Goal: Information Seeking & Learning: Learn about a topic

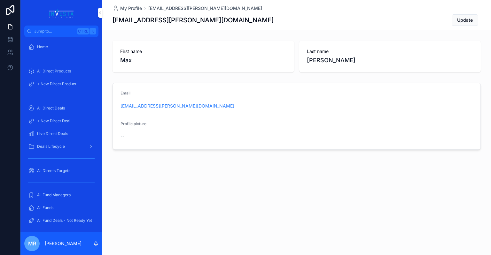
click at [47, 106] on span "All Direct Deals" at bounding box center [51, 108] width 28 height 5
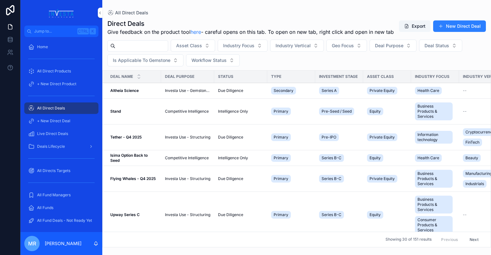
click at [137, 76] on icon "scrollable content" at bounding box center [139, 78] width 4 height 4
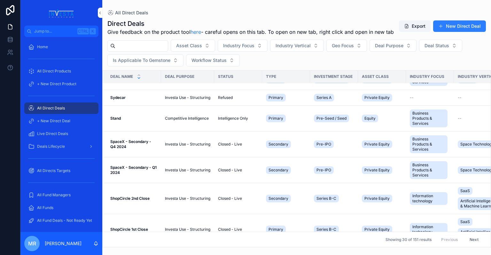
scroll to position [392, 0]
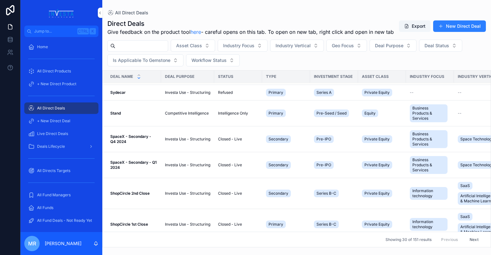
click at [478, 243] on button "Next" at bounding box center [474, 240] width 18 height 10
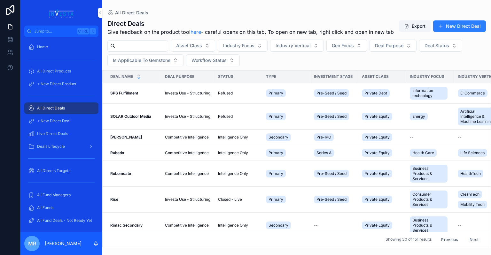
scroll to position [64, 0]
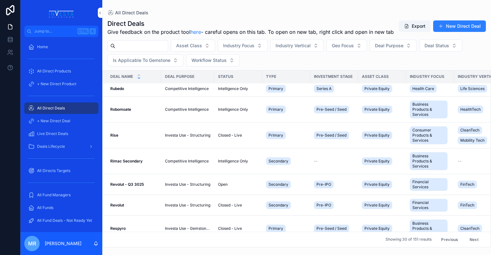
click at [110, 203] on strong "Revolut" at bounding box center [117, 205] width 14 height 5
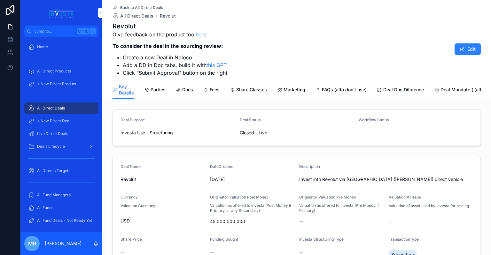
click at [181, 88] on icon "scrollable content" at bounding box center [178, 90] width 5 height 5
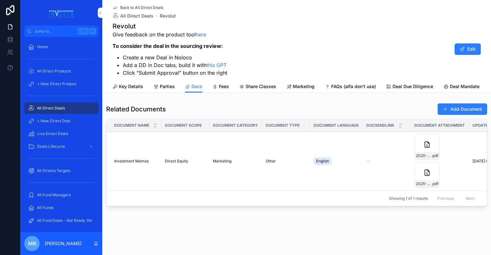
click at [425, 142] on icon "scrollable content" at bounding box center [427, 145] width 4 height 6
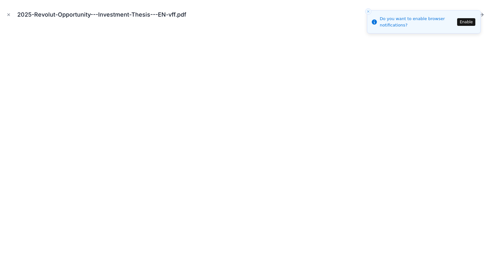
click at [8, 14] on icon "Close modal" at bounding box center [9, 15] width 2 height 2
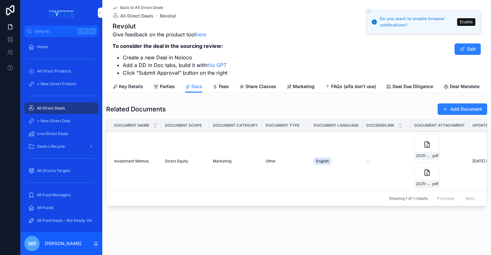
click at [423, 169] on icon "scrollable content" at bounding box center [427, 173] width 8 height 8
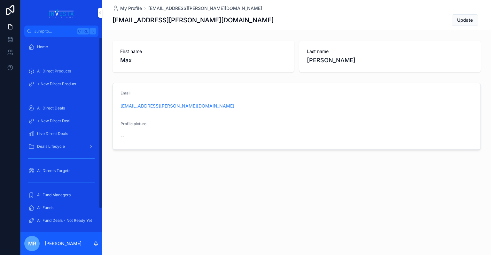
click at [54, 69] on span "All Direct Products" at bounding box center [54, 71] width 34 height 5
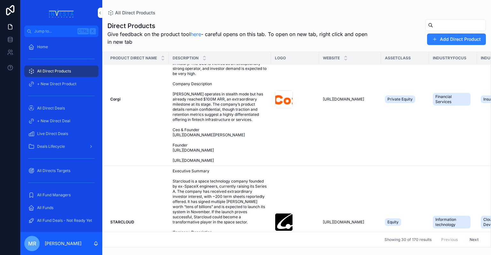
scroll to position [845, 0]
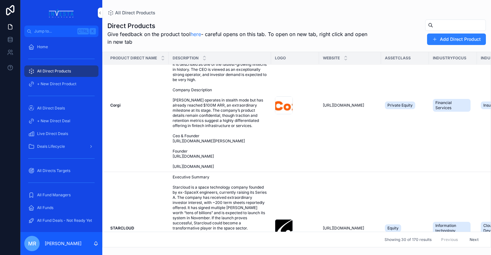
click at [134, 56] on span "Product Direct Name" at bounding box center [133, 58] width 47 height 5
click at [161, 58] on icon "scrollable content" at bounding box center [163, 60] width 4 height 4
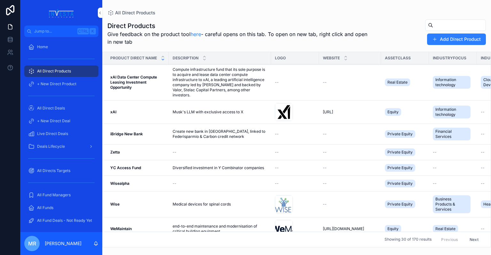
click at [474, 239] on button "Next" at bounding box center [474, 240] width 18 height 10
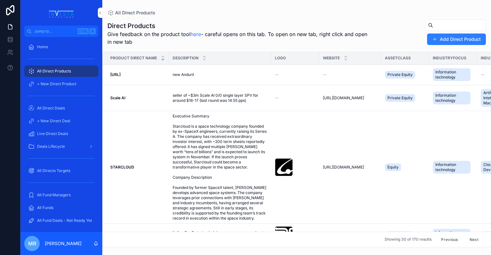
click at [478, 239] on button "Next" at bounding box center [474, 240] width 18 height 10
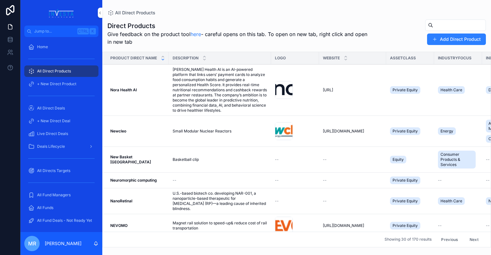
click at [448, 243] on button "Previous" at bounding box center [449, 240] width 26 height 10
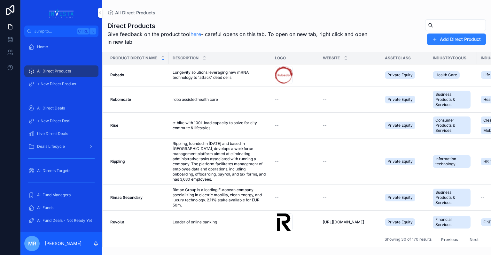
scroll to position [161, 0]
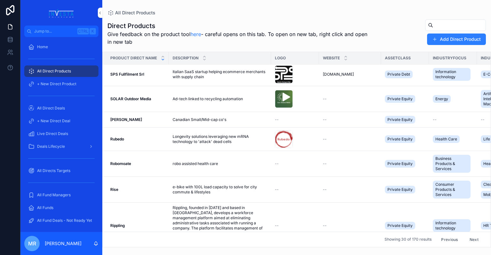
click at [48, 103] on div "All Direct Deals" at bounding box center [61, 108] width 66 height 10
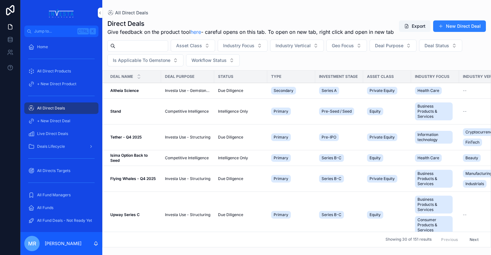
click at [131, 42] on input "scrollable content" at bounding box center [141, 46] width 52 height 9
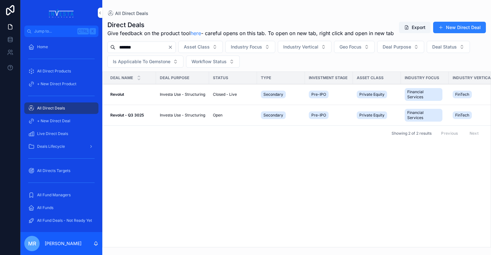
type input "*******"
click at [118, 113] on strong "Revolut - Q3 3025" at bounding box center [127, 115] width 34 height 5
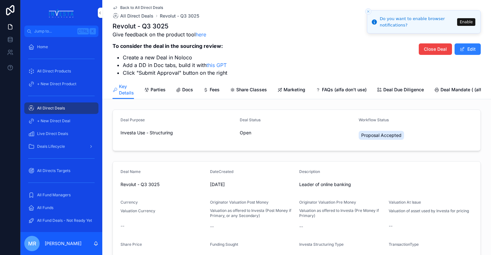
click at [193, 87] on span "Docs" at bounding box center [187, 90] width 11 height 6
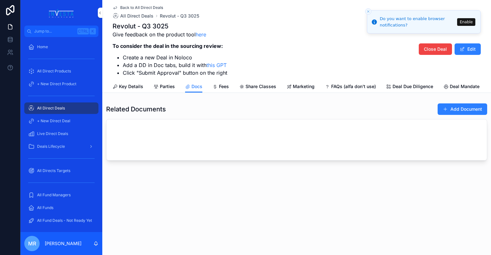
click at [143, 83] on span "Key Details" at bounding box center [131, 86] width 24 height 6
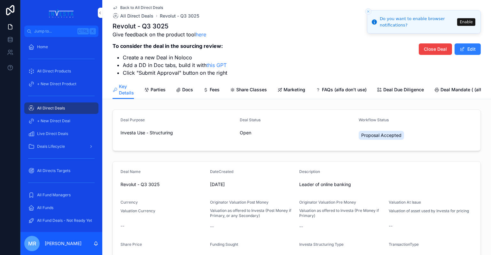
click at [291, 87] on span "Marketing" at bounding box center [294, 90] width 22 height 6
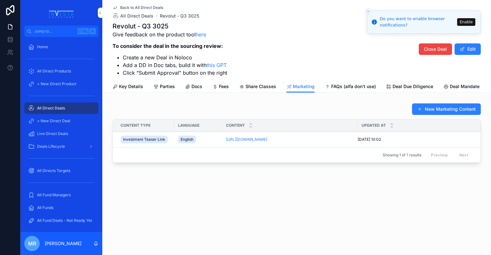
click at [267, 137] on link "[URL][DOMAIN_NAME]" at bounding box center [246, 139] width 41 height 5
click at [459, 181] on div "Back to All Direct Deals All Direct Deals Revolut - Q3 3025 Revolut - Q3 3025 G…" at bounding box center [296, 104] width 389 height 209
